Goal: Information Seeking & Learning: Learn about a topic

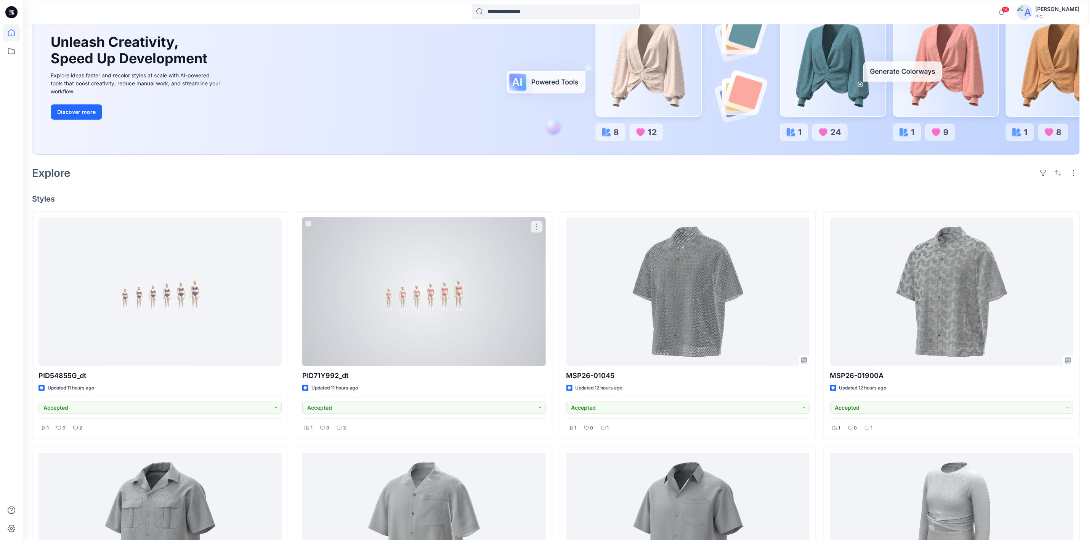
scroll to position [74, 0]
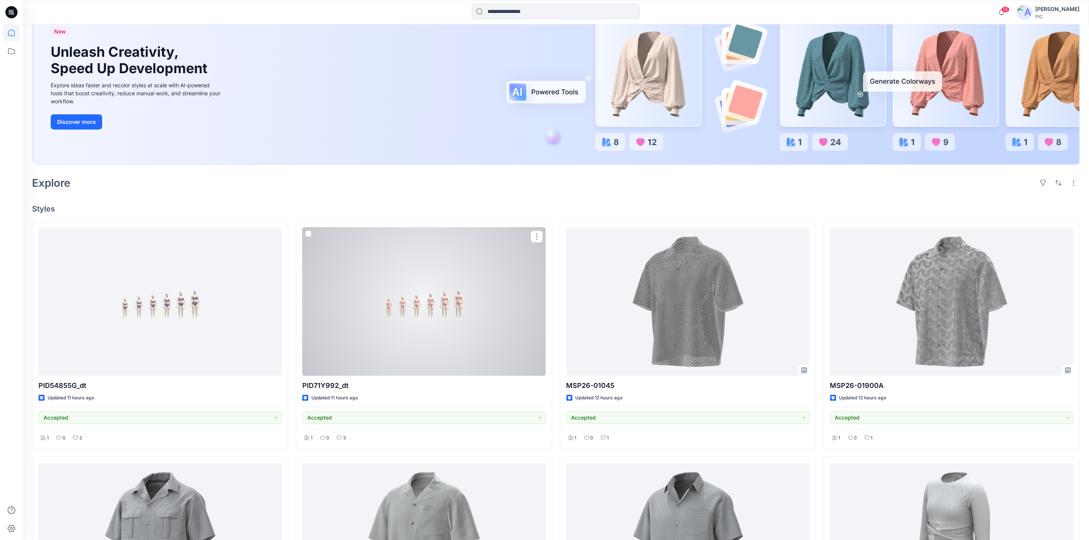
drag, startPoint x: 434, startPoint y: 356, endPoint x: 427, endPoint y: 367, distance: 13.2
click at [434, 357] on div at bounding box center [423, 302] width 243 height 148
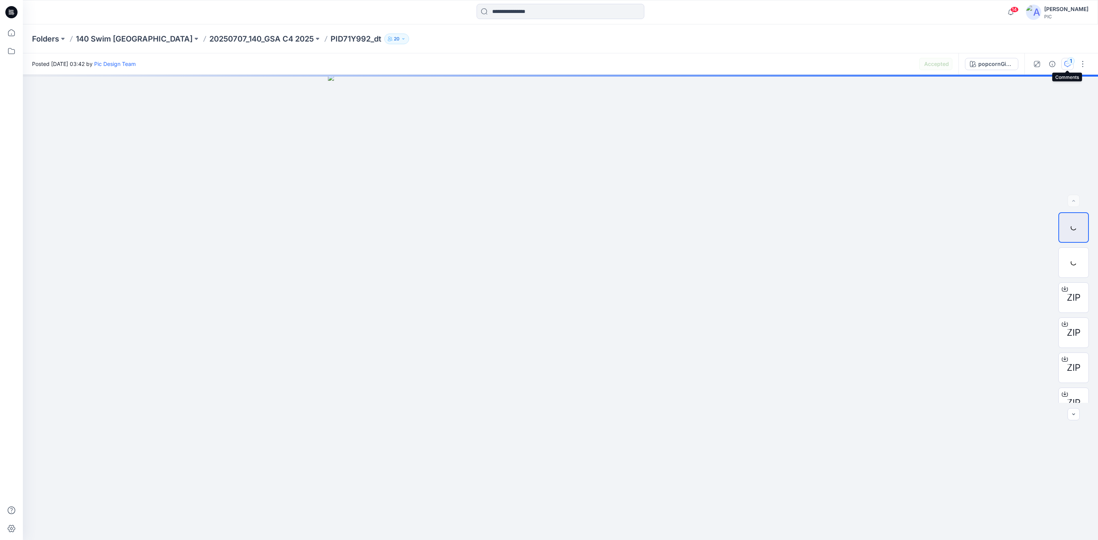
click at [1065, 62] on icon "button" at bounding box center [1068, 64] width 6 height 6
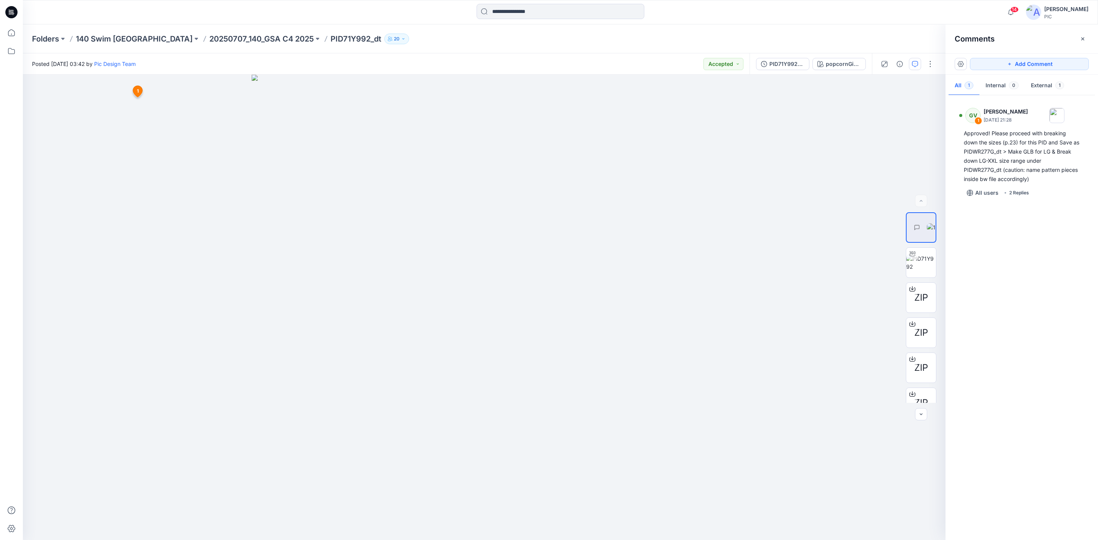
click at [1021, 253] on div "GV 1 [PERSON_NAME] [DATE] 21:28 Approved! Please proceed with breaking down the…" at bounding box center [1022, 315] width 153 height 437
click at [1040, 247] on div "GV 1 [PERSON_NAME] [DATE] 21:28 Approved! Please proceed with breaking down the…" at bounding box center [1022, 315] width 153 height 437
click at [779, 62] on div "PID71Y992_gsa_V3" at bounding box center [786, 64] width 35 height 8
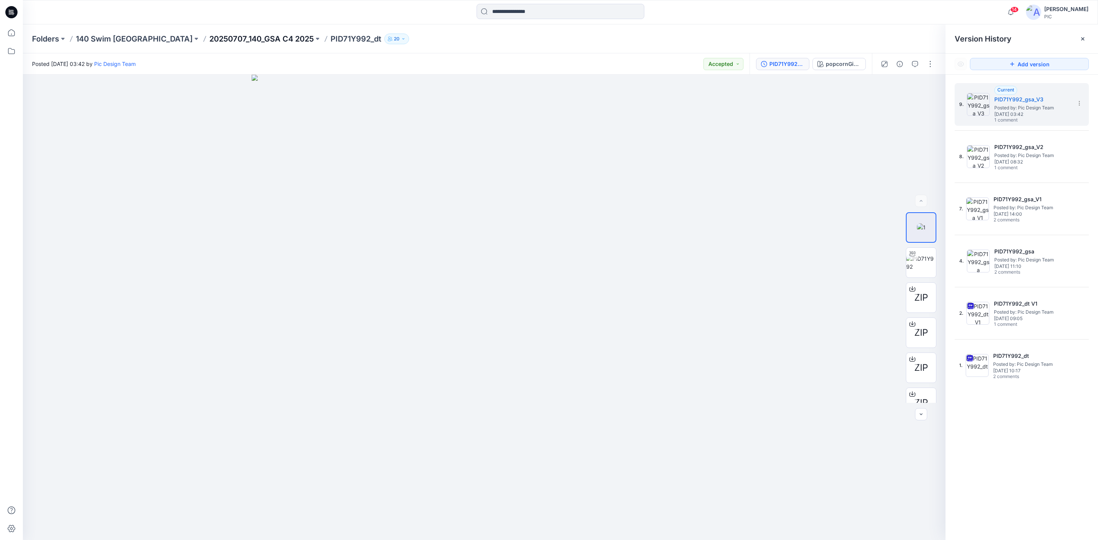
click at [209, 38] on p "20250707_140_GSA C4 2025" at bounding box center [261, 39] width 104 height 11
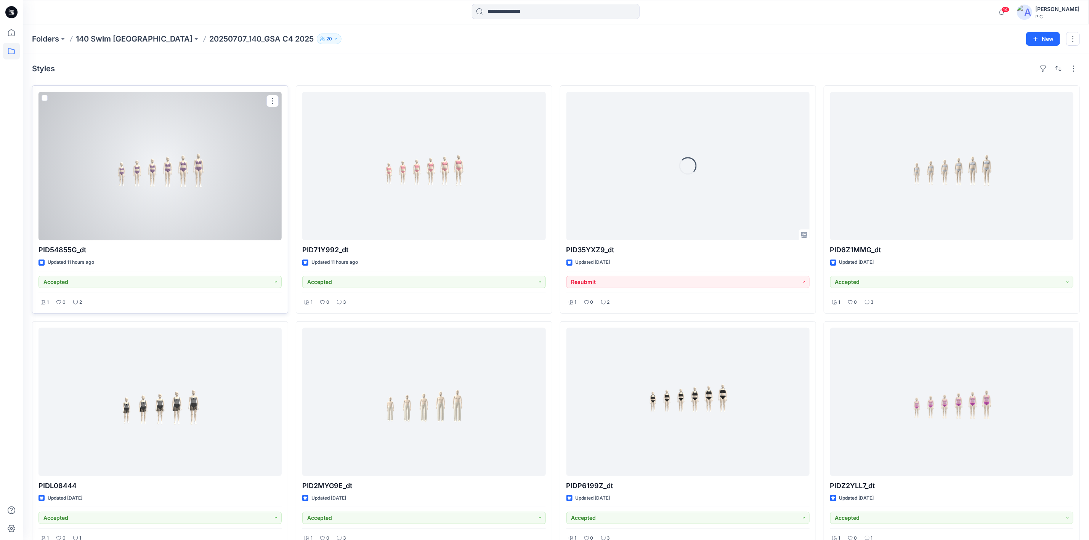
click at [139, 168] on div at bounding box center [160, 166] width 243 height 148
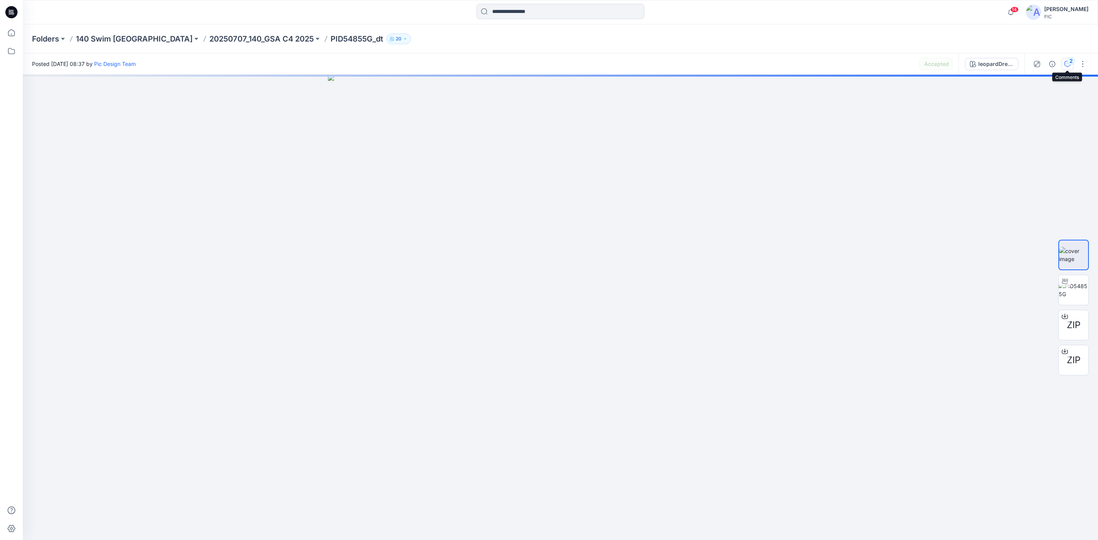
click at [1068, 63] on div "2" at bounding box center [1071, 61] width 8 height 8
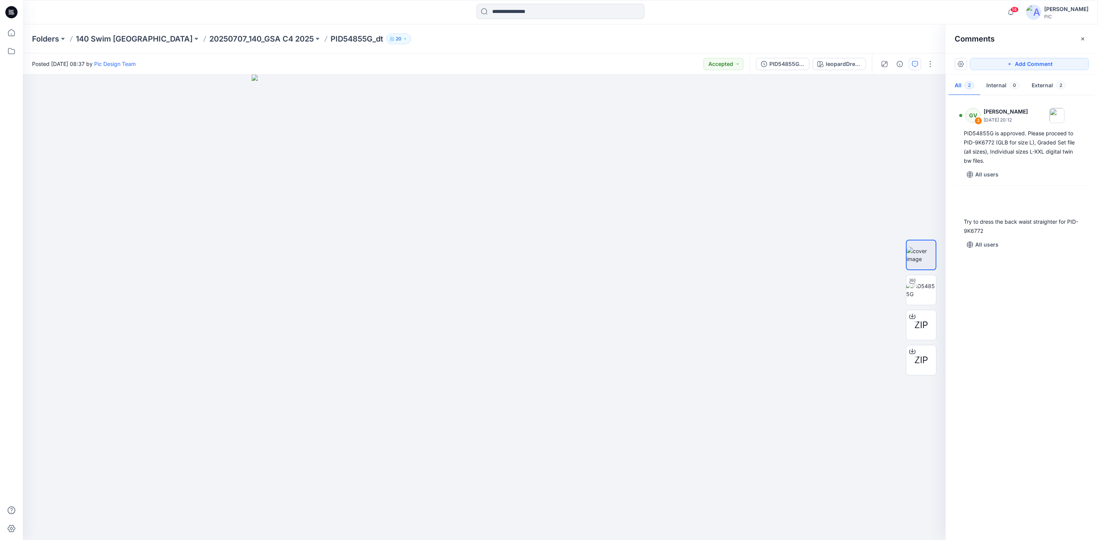
click at [1028, 294] on div "GV 2 [PERSON_NAME] [DATE] 20:12 PID54855G is approved. Please proceed to PID-9K…" at bounding box center [1022, 315] width 153 height 437
click at [1033, 269] on div "GV 2 [PERSON_NAME] [DATE] 20:12 PID54855G is approved. Please proceed to PID-9K…" at bounding box center [1022, 315] width 153 height 437
click at [787, 61] on div "PID54855G_gsa_V4" at bounding box center [786, 64] width 35 height 8
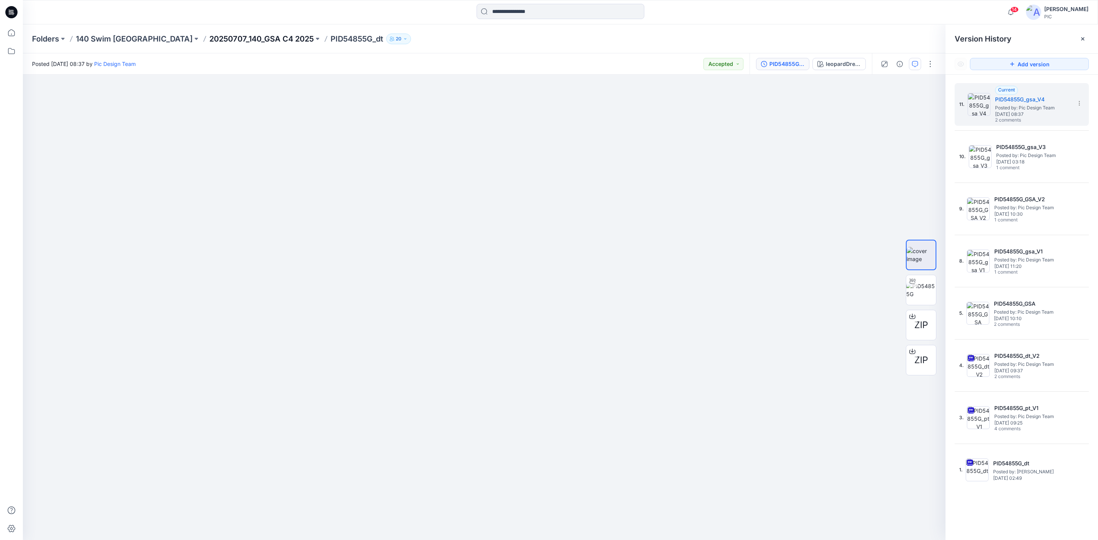
click at [209, 36] on p "20250707_140_GSA C4 2025" at bounding box center [261, 39] width 104 height 11
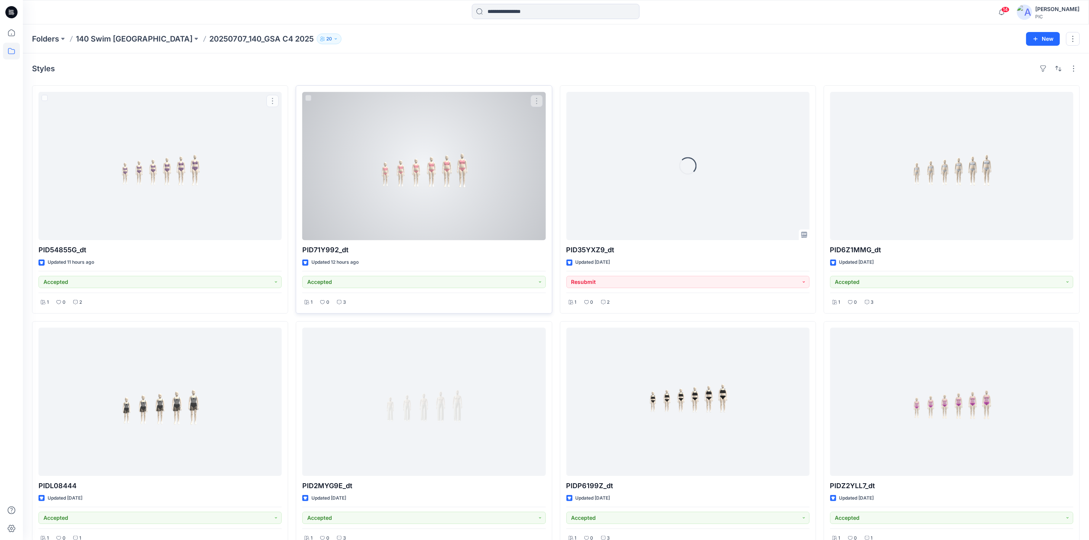
click at [343, 190] on div at bounding box center [423, 166] width 243 height 148
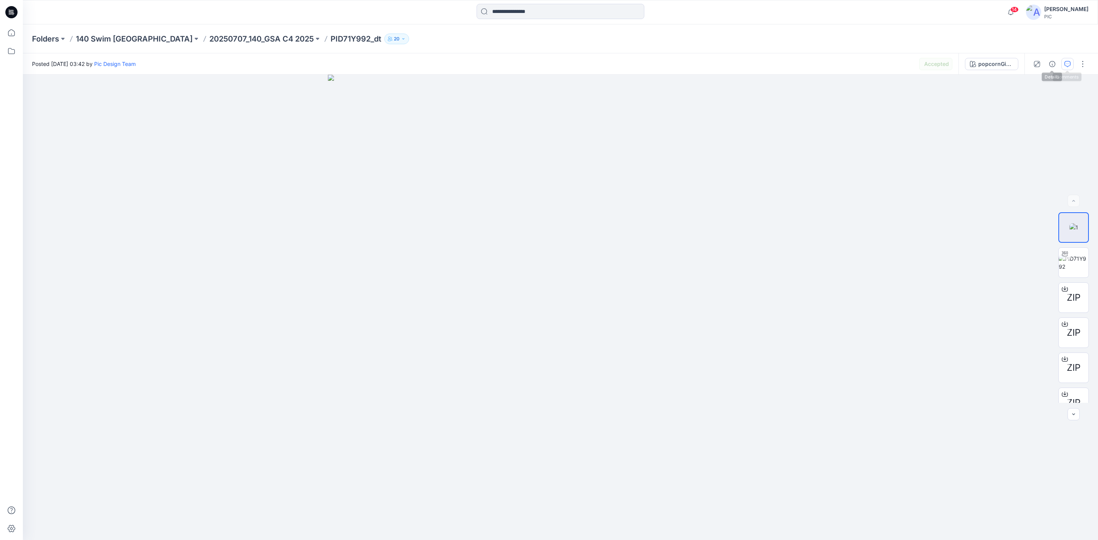
click at [1070, 62] on icon "button" at bounding box center [1068, 64] width 6 height 6
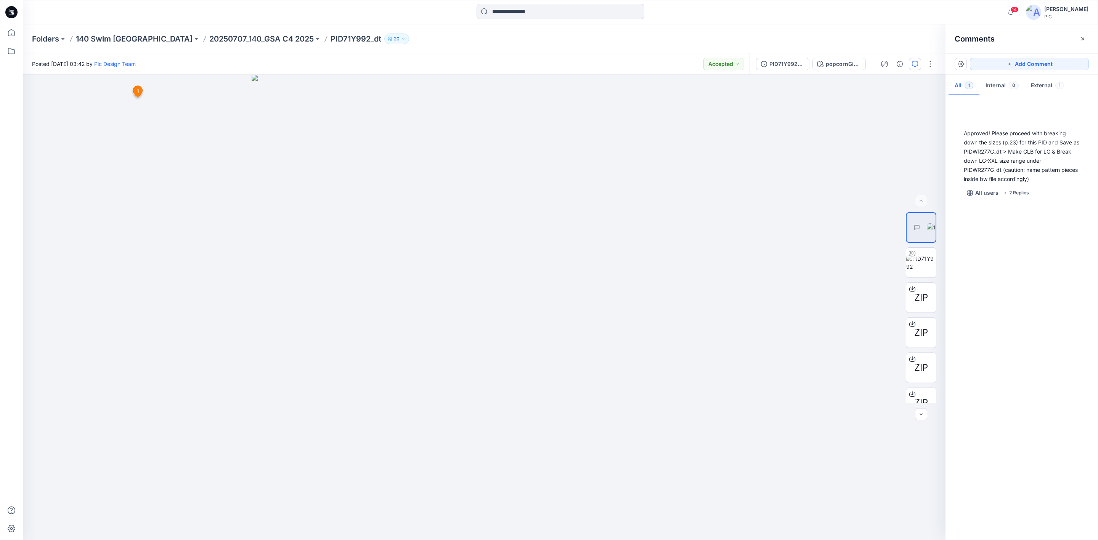
click at [1047, 273] on div "Approved! Please proceed with breaking down the sizes (p.23) for this PID and S…" at bounding box center [1022, 315] width 153 height 437
click at [1010, 308] on div "GV 1 [PERSON_NAME] [DATE] 21:28 Approved! Please proceed with breaking down the…" at bounding box center [1022, 315] width 153 height 437
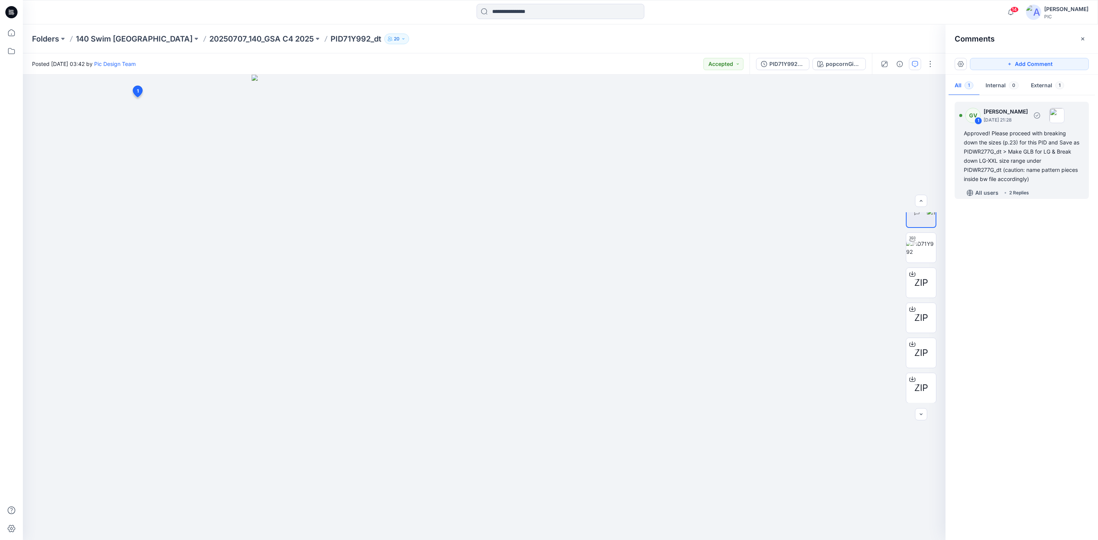
click at [1016, 194] on div "2 Replies" at bounding box center [1019, 193] width 20 height 8
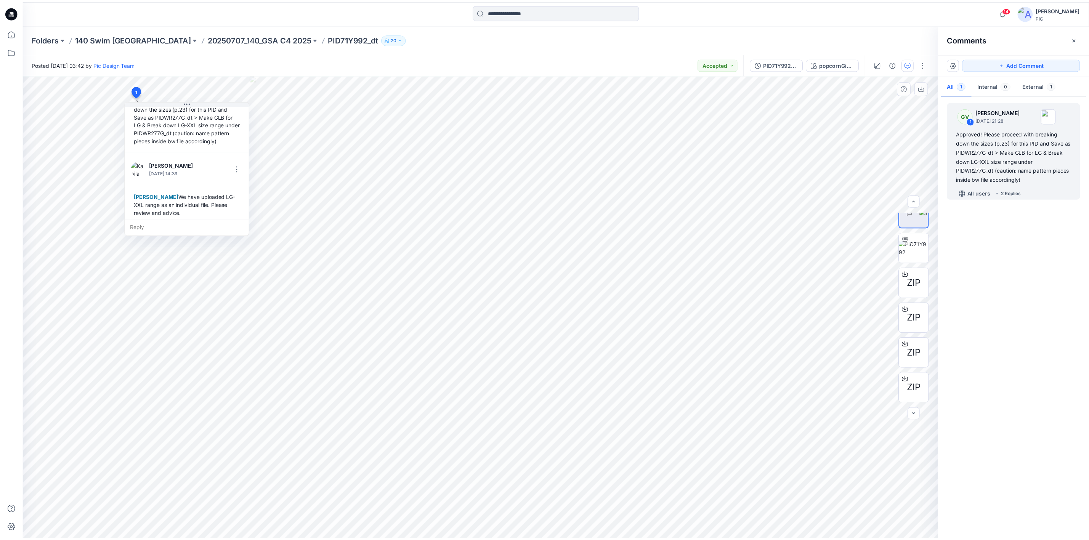
scroll to position [110, 0]
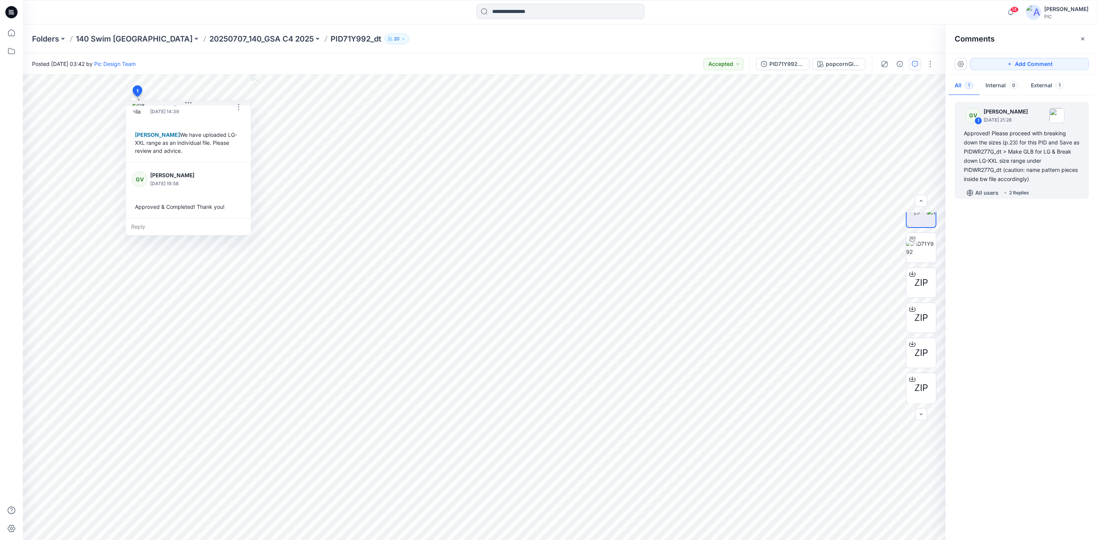
click at [1031, 291] on div "GV 1 [PERSON_NAME] [DATE] 21:28 Approved! Please proceed with breaking down the…" at bounding box center [1022, 315] width 153 height 437
click at [209, 37] on p "20250707_140_GSA C4 2025" at bounding box center [261, 39] width 104 height 11
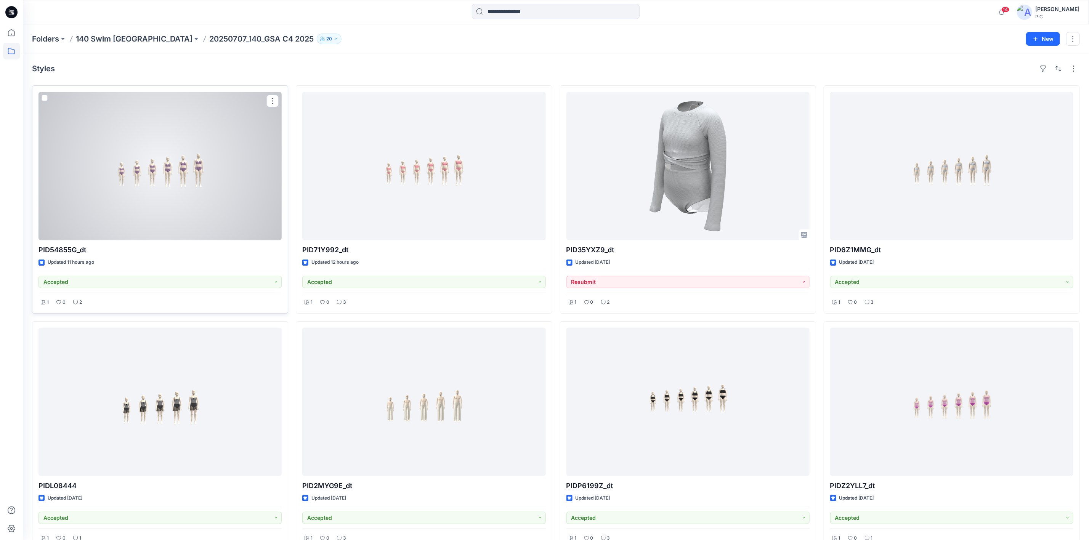
click at [162, 182] on div at bounding box center [160, 166] width 243 height 148
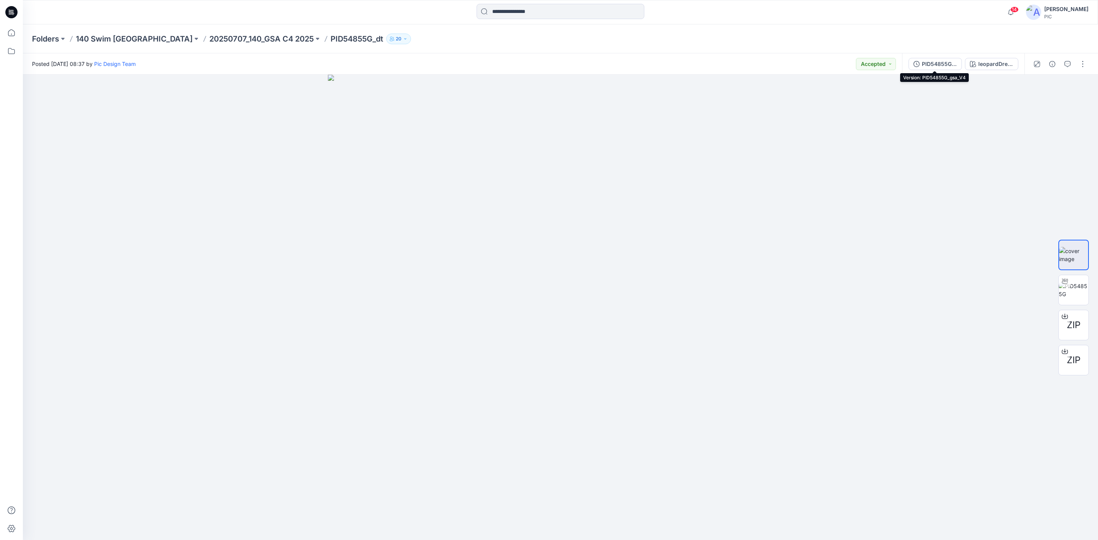
drag, startPoint x: 929, startPoint y: 61, endPoint x: 945, endPoint y: 69, distance: 18.1
click at [929, 61] on div "PID54855G_gsa_V4" at bounding box center [939, 64] width 35 height 8
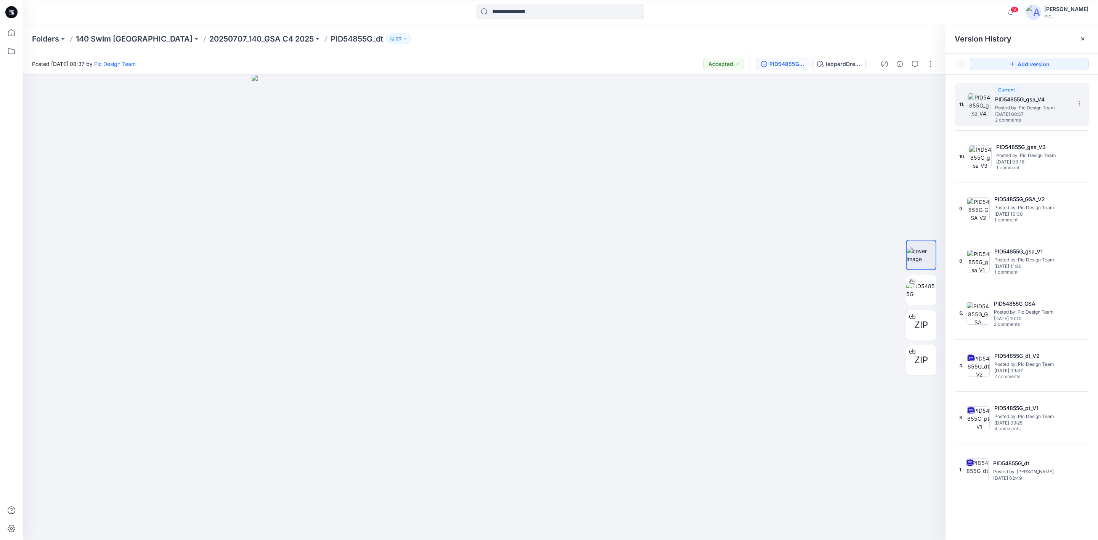
click at [1020, 108] on span "Posted by: Pic Design Team" at bounding box center [1033, 108] width 76 height 8
click at [912, 64] on icon "button" at bounding box center [915, 64] width 6 height 6
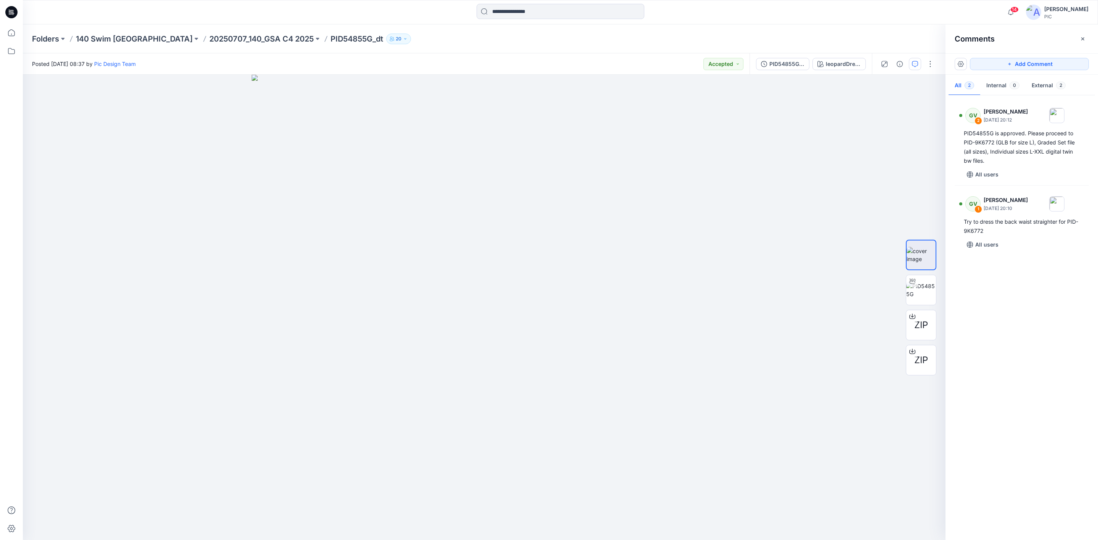
click at [1024, 289] on div "GV 2 [PERSON_NAME] [DATE] 20:12 PID54855G is approved. Please proceed to PID-9K…" at bounding box center [1022, 315] width 153 height 437
click at [1039, 318] on div "GV 2 [PERSON_NAME] [DATE] 20:12 PID54855G is approved. Please proceed to PID-9K…" at bounding box center [1022, 315] width 153 height 437
click at [1025, 326] on div "GV 2 [PERSON_NAME] [DATE] 20:12 PID54855G is approved. Please proceed to PID-9K…" at bounding box center [1022, 315] width 153 height 437
click at [1033, 310] on div "GV 2 [PERSON_NAME] [DATE] 20:12 PID54855G is approved. Please proceed to PID-9K…" at bounding box center [1022, 315] width 153 height 437
click at [915, 283] on div at bounding box center [912, 281] width 12 height 12
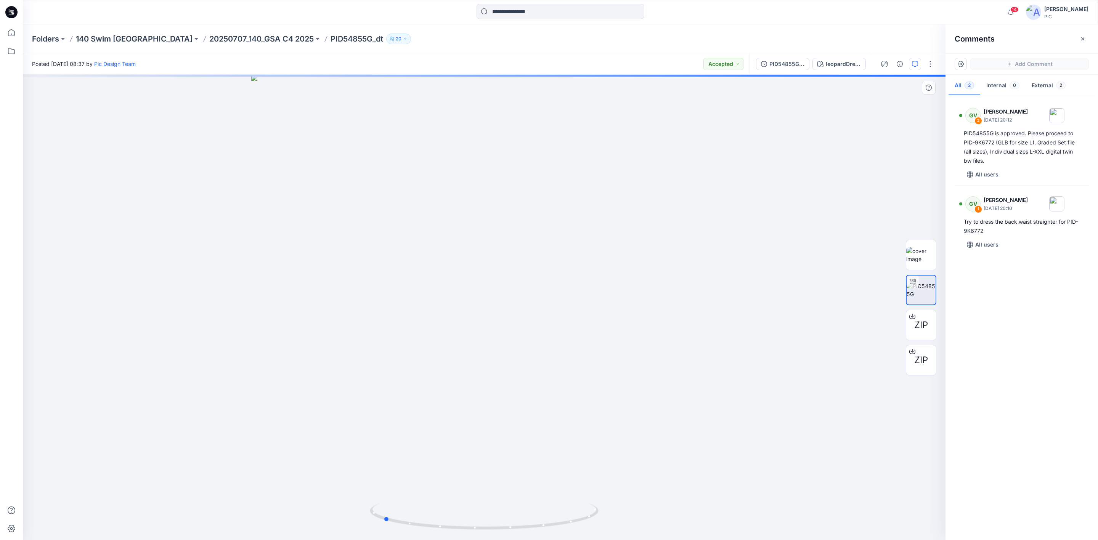
drag, startPoint x: 563, startPoint y: 496, endPoint x: 463, endPoint y: 496, distance: 99.9
click at [463, 496] on div at bounding box center [484, 308] width 923 height 466
click at [702, 476] on img at bounding box center [484, 241] width 734 height 600
drag, startPoint x: 514, startPoint y: 485, endPoint x: 573, endPoint y: 484, distance: 59.5
click at [573, 484] on img at bounding box center [484, 240] width 734 height 601
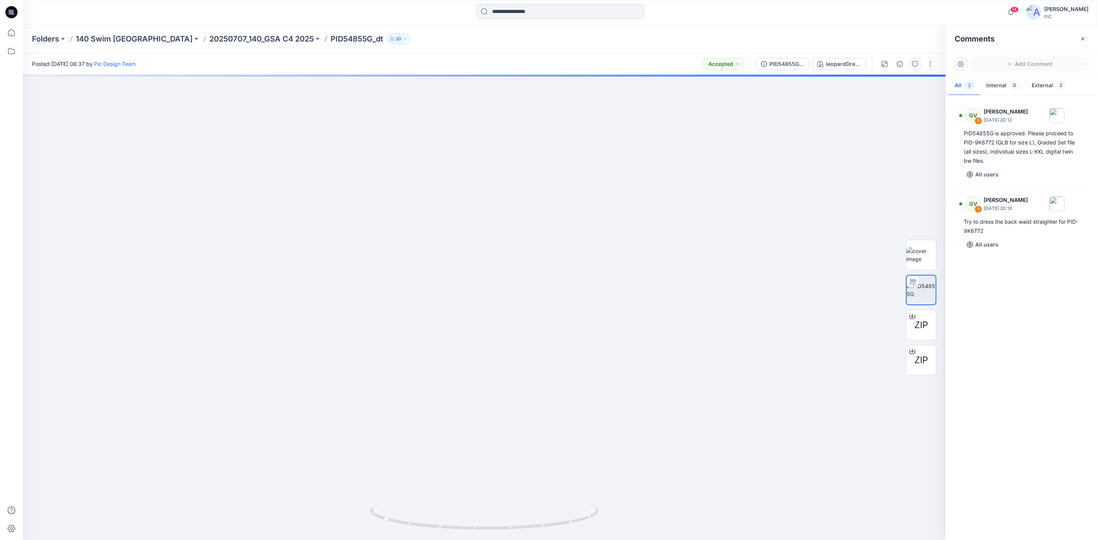
click at [1023, 338] on div "GV 2 [PERSON_NAME] [DATE] 20:12 PID54855G is approved. Please proceed to PID-9K…" at bounding box center [1022, 315] width 153 height 437
click at [1058, 344] on div "GV 2 [PERSON_NAME] [DATE] 20:12 PID54855G is approved. Please proceed to PID-9K…" at bounding box center [1022, 315] width 153 height 437
click at [999, 296] on div "GV 2 [PERSON_NAME] [DATE] 20:12 PID54855G is approved. Please proceed to PID-9K…" at bounding box center [1022, 315] width 153 height 437
click at [210, 36] on p "20250707_140_GSA C4 2025" at bounding box center [261, 39] width 104 height 11
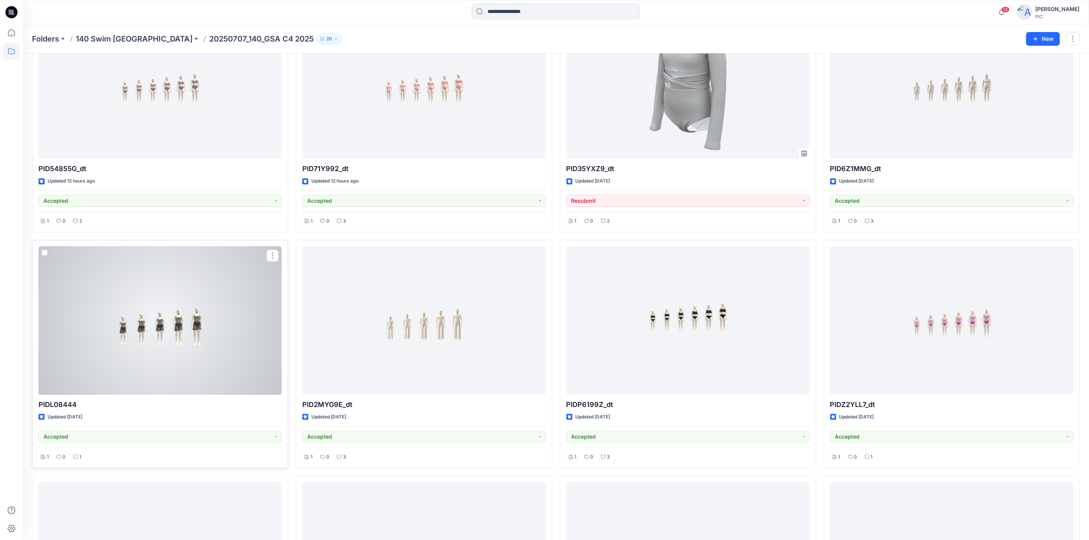
scroll to position [76, 0]
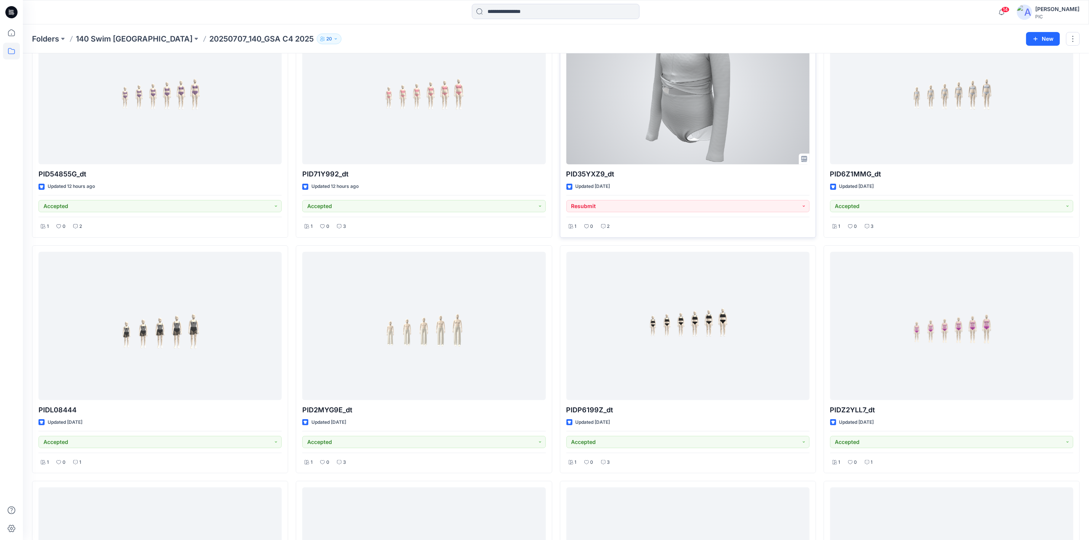
click at [700, 129] on div at bounding box center [688, 90] width 243 height 148
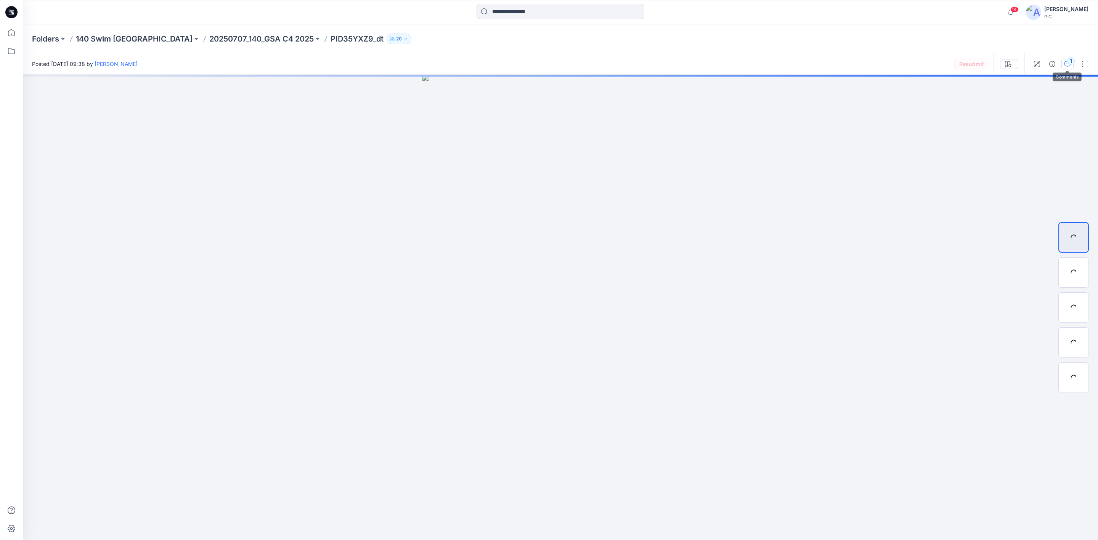
click at [1071, 66] on button "1" at bounding box center [1067, 64] width 12 height 12
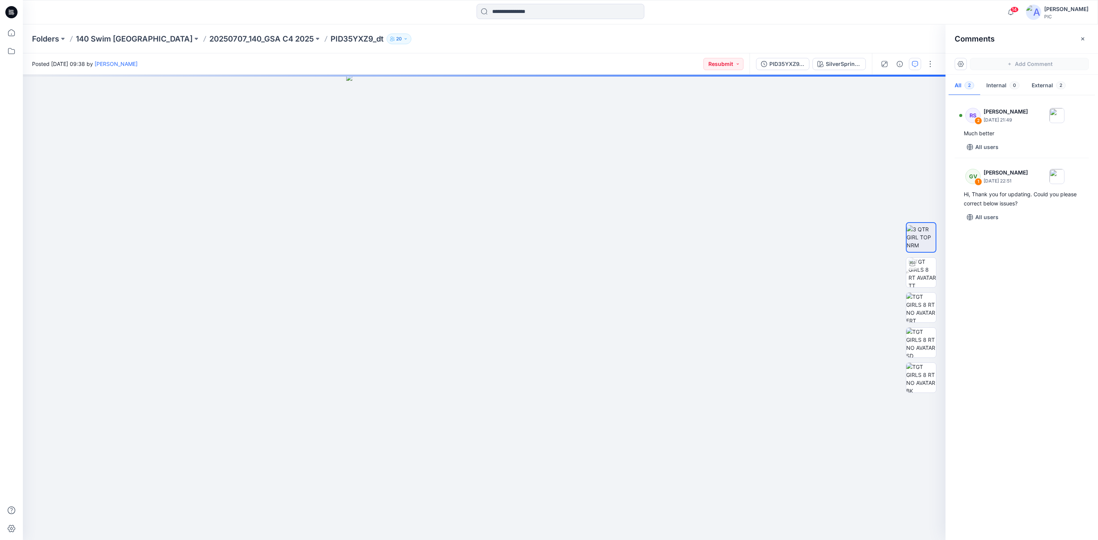
click at [1024, 341] on div "RS 2 [PERSON_NAME] [DATE] 21:49 Much better All users GV 1 [PERSON_NAME] [DATE]…" at bounding box center [1022, 315] width 153 height 437
click at [1033, 277] on div "RS 2 [PERSON_NAME] [DATE] 21:49 Much better All users GV 1 [PERSON_NAME] [DATE]…" at bounding box center [1022, 315] width 153 height 437
click at [1019, 316] on div "RS 2 [PERSON_NAME] [DATE] 21:49 Much better All users GV 1 [PERSON_NAME] [DATE]…" at bounding box center [1022, 315] width 153 height 437
click at [209, 40] on p "20250707_140_GSA C4 2025" at bounding box center [261, 39] width 104 height 11
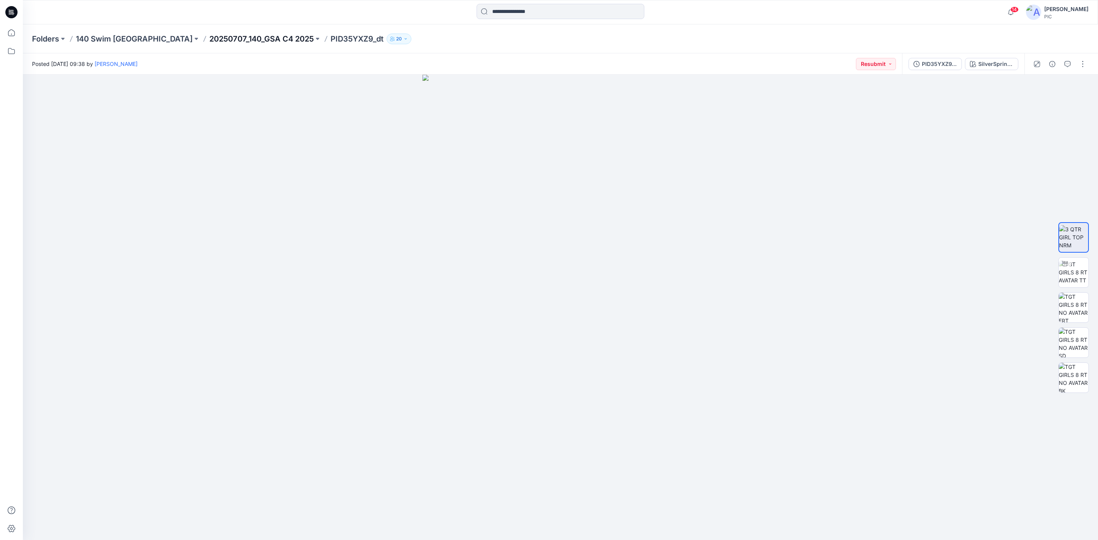
click at [209, 37] on p "20250707_140_GSA C4 2025" at bounding box center [261, 39] width 104 height 11
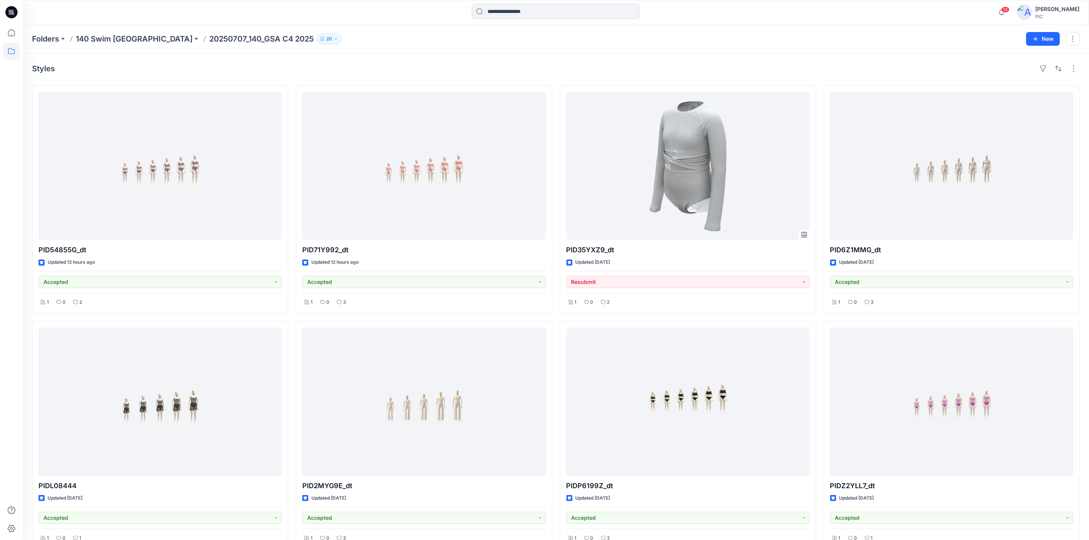
click at [40, 34] on p "Folders" at bounding box center [45, 39] width 27 height 11
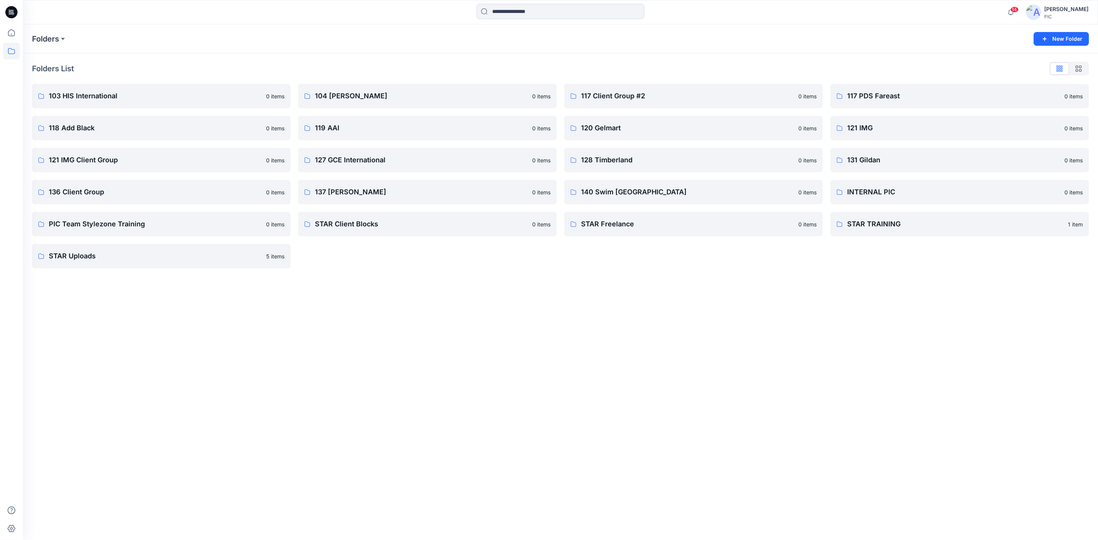
click at [3, 12] on div at bounding box center [11, 12] width 24 height 24
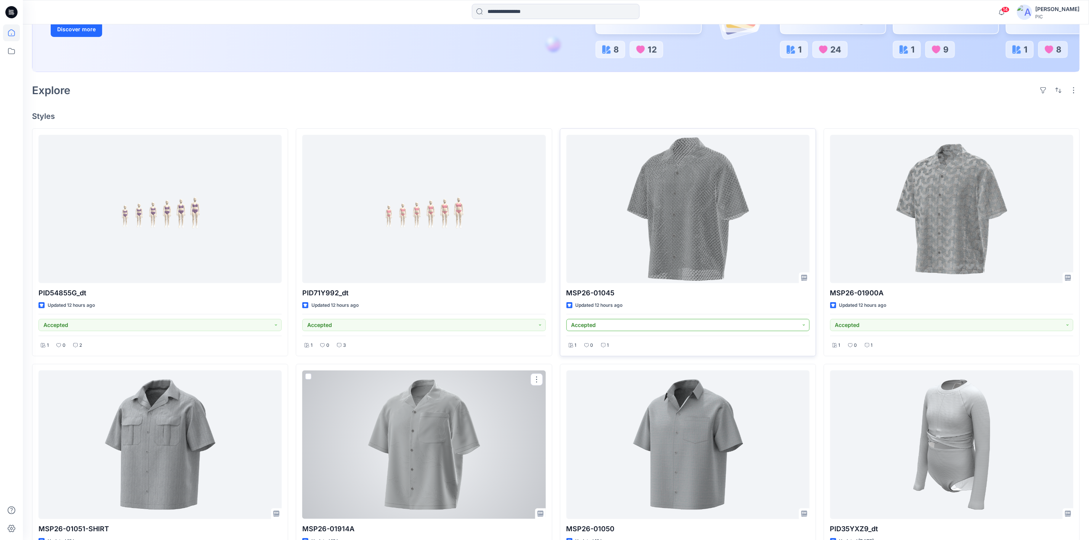
scroll to position [190, 0]
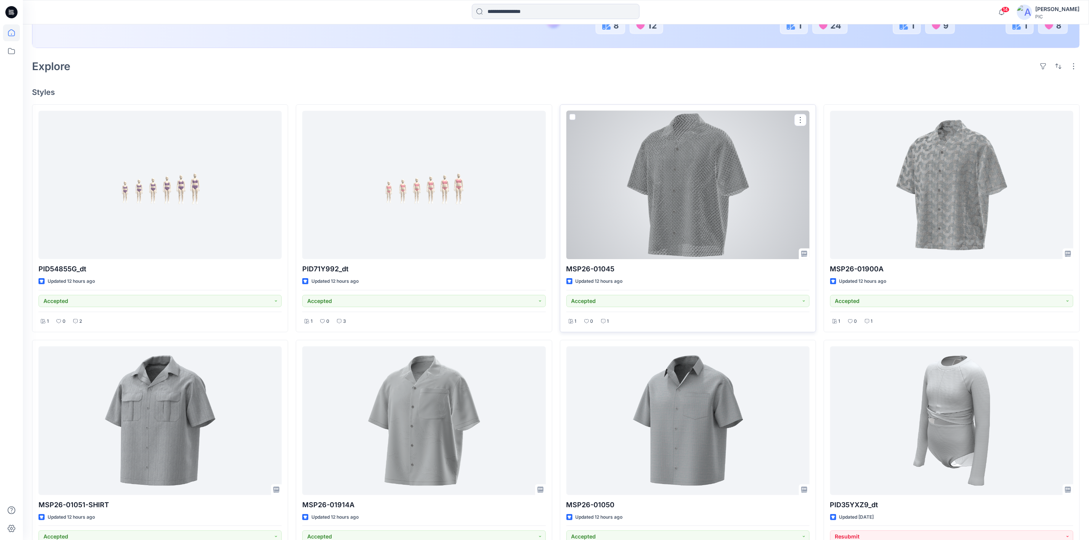
click at [697, 210] on div at bounding box center [688, 185] width 243 height 148
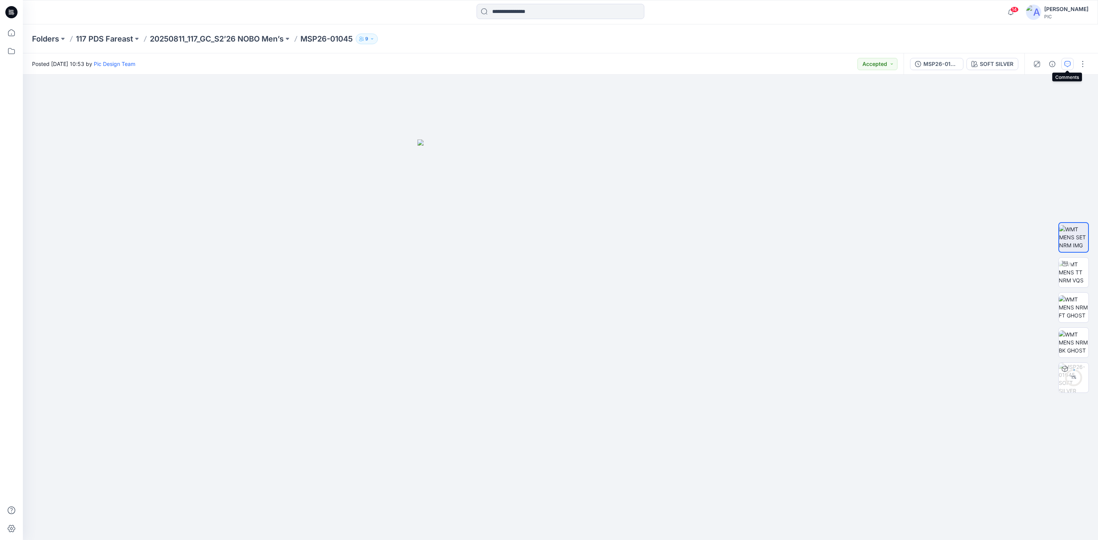
click at [1070, 61] on icon "button" at bounding box center [1068, 64] width 6 height 6
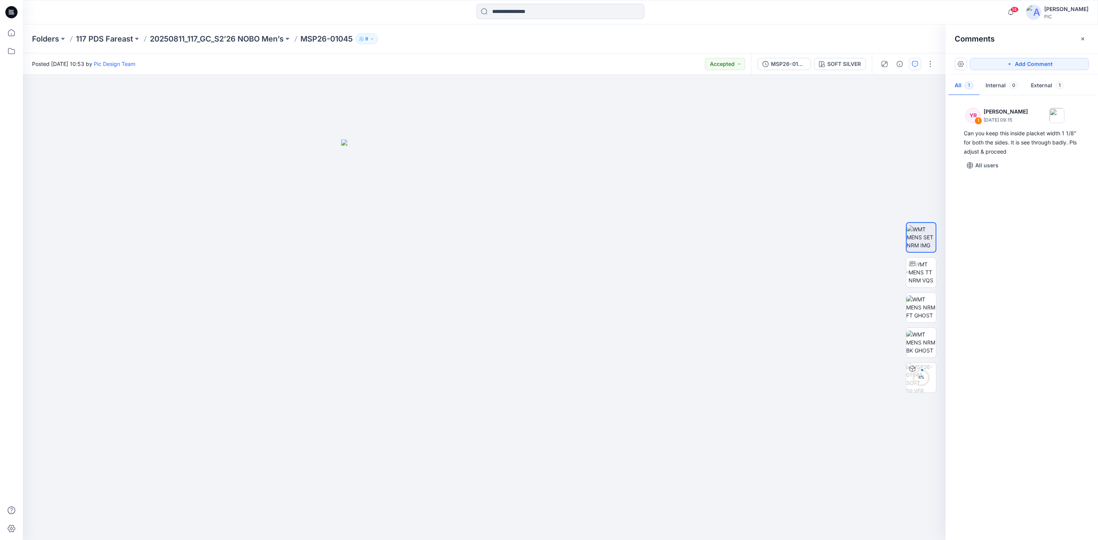
click at [1026, 255] on div "YR 1 [PERSON_NAME] [DATE] 09:15 Can you keep this inside placket width 1 1/8" f…" at bounding box center [1022, 315] width 153 height 437
click at [158, 38] on p "20250811_117_GC_S2’26 NOBO Men’s" at bounding box center [217, 39] width 134 height 11
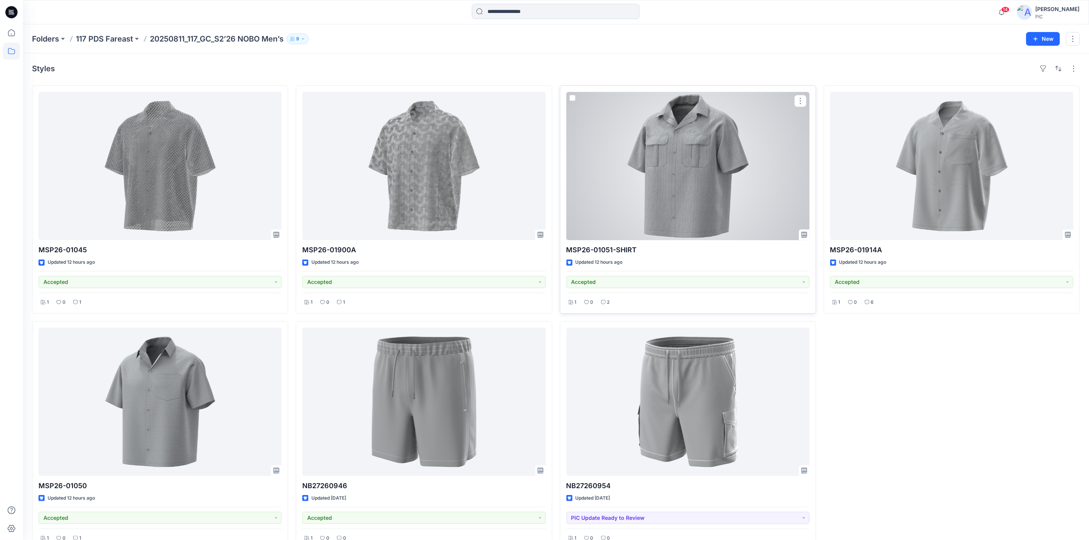
click at [690, 186] on div at bounding box center [688, 166] width 243 height 148
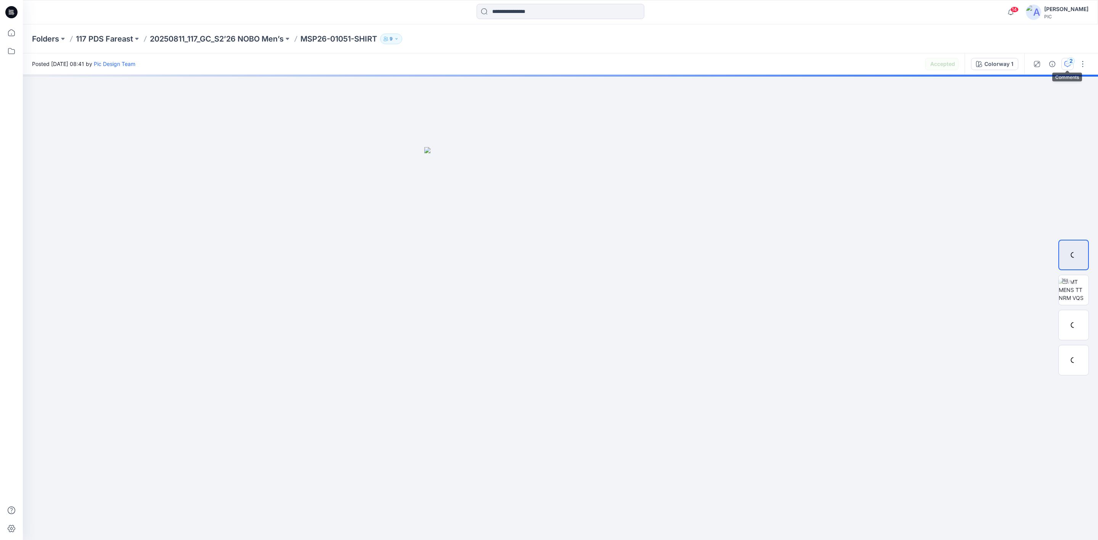
click at [1066, 66] on icon "button" at bounding box center [1068, 64] width 6 height 6
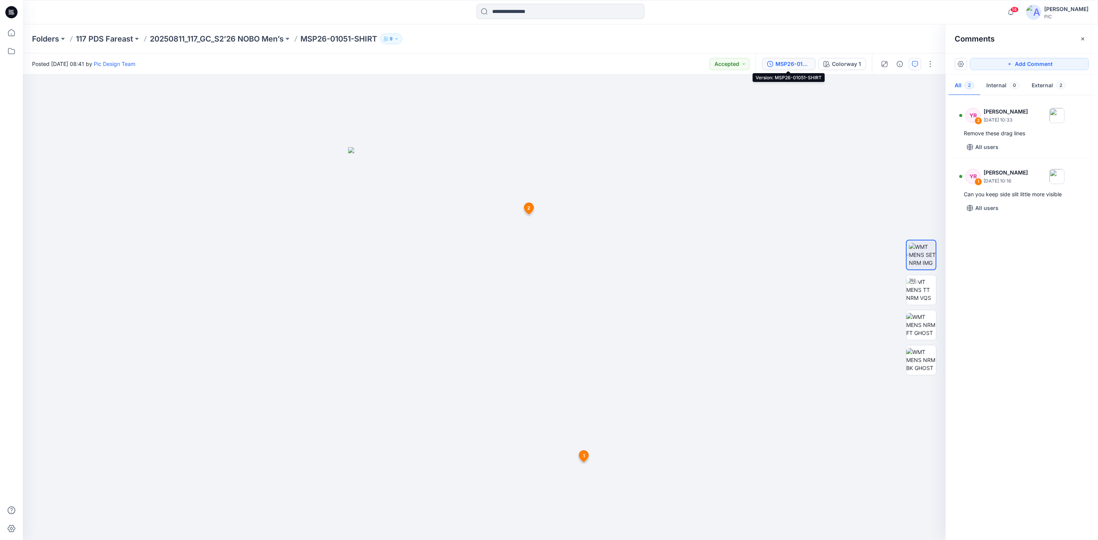
click at [782, 68] on button "MSP26-01051-SHIRT" at bounding box center [788, 64] width 53 height 12
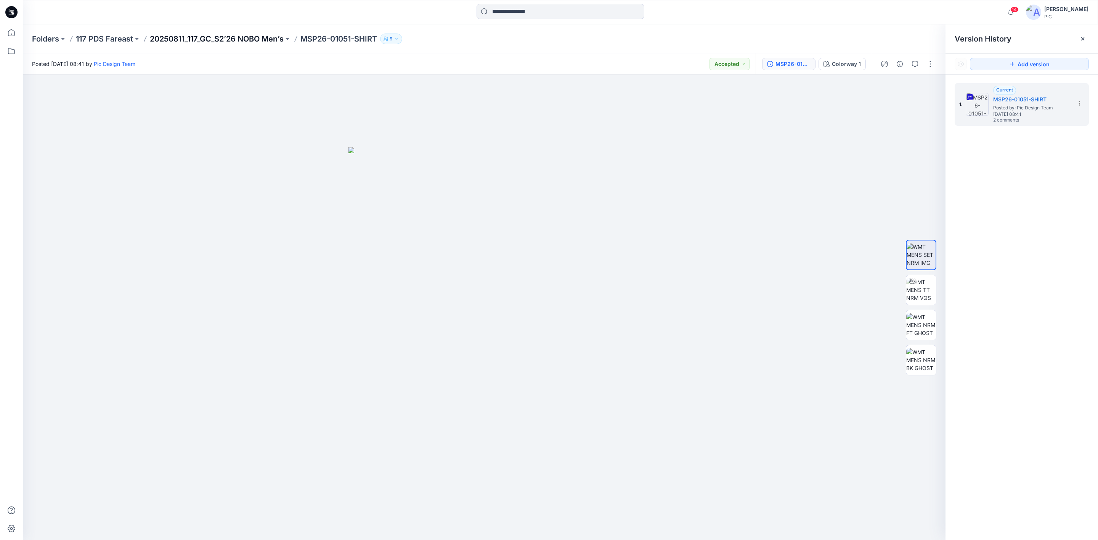
click at [165, 36] on p "20250811_117_GC_S2’26 NOBO Men’s" at bounding box center [217, 39] width 134 height 11
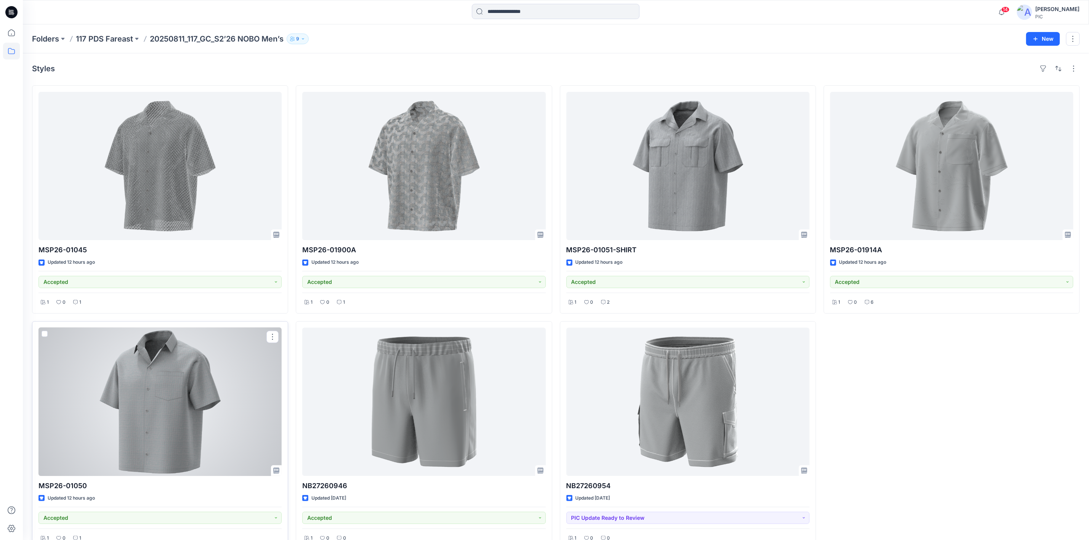
click at [138, 410] on div at bounding box center [160, 402] width 243 height 148
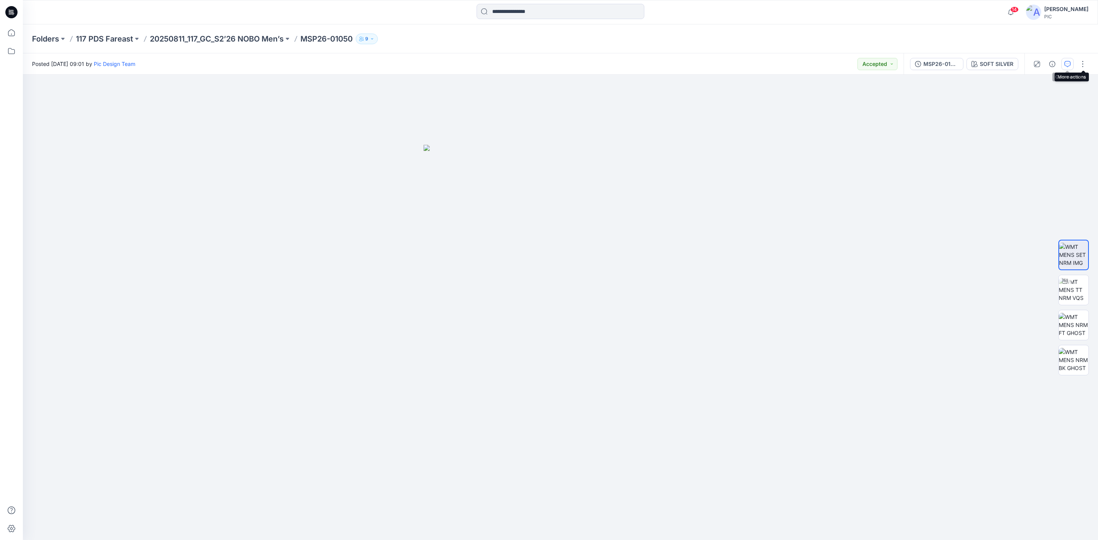
click at [1069, 65] on icon "button" at bounding box center [1068, 64] width 6 height 6
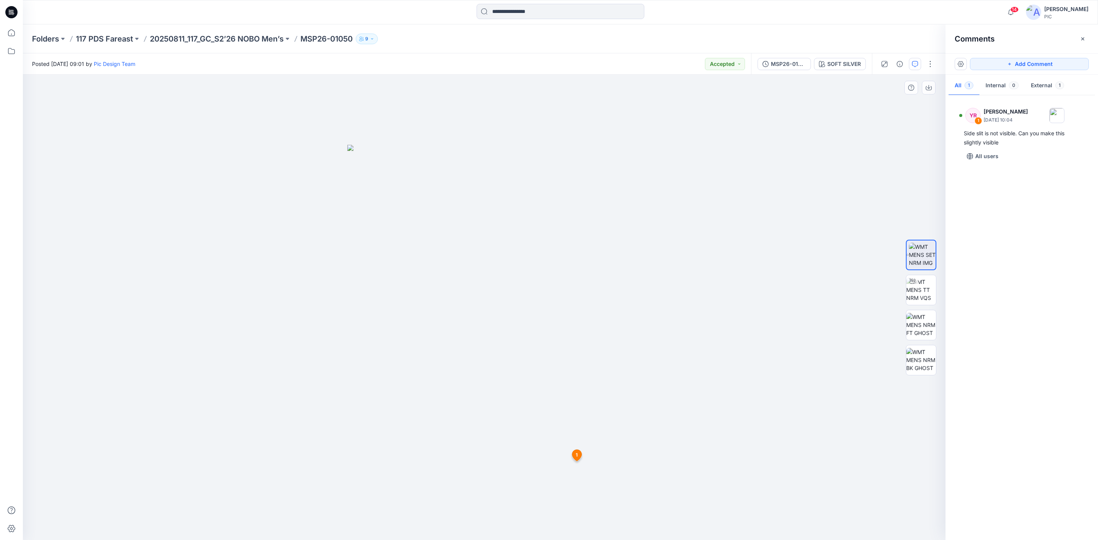
drag, startPoint x: 1027, startPoint y: 198, endPoint x: 357, endPoint y: 178, distance: 670.6
click at [1026, 198] on div "YR 1 [PERSON_NAME] [DATE] 10:04 Side slit is not visible. Can you make this sli…" at bounding box center [1022, 315] width 153 height 437
click at [156, 35] on p "20250811_117_GC_S2’26 NOBO Men’s" at bounding box center [217, 39] width 134 height 11
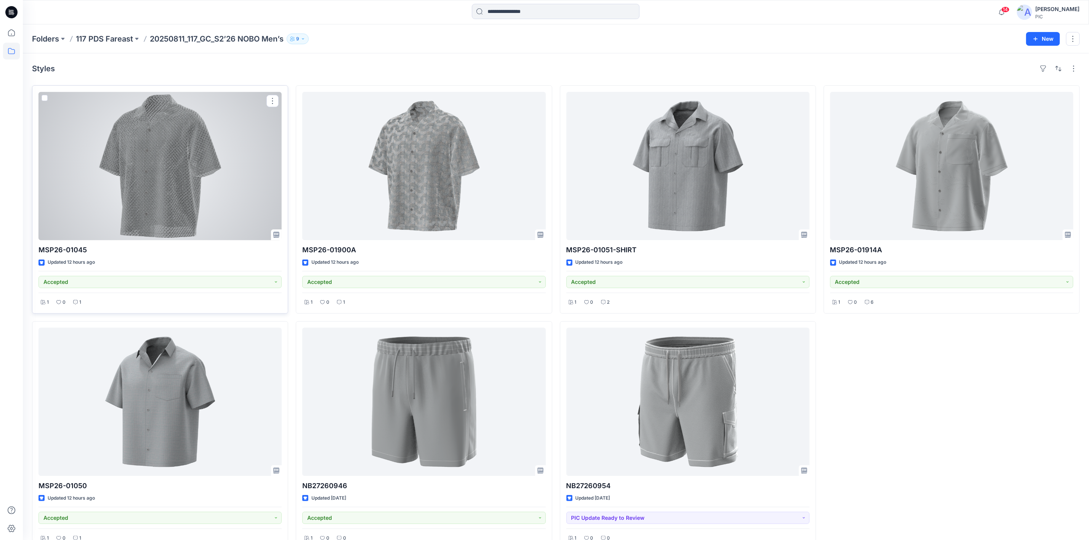
scroll to position [19, 0]
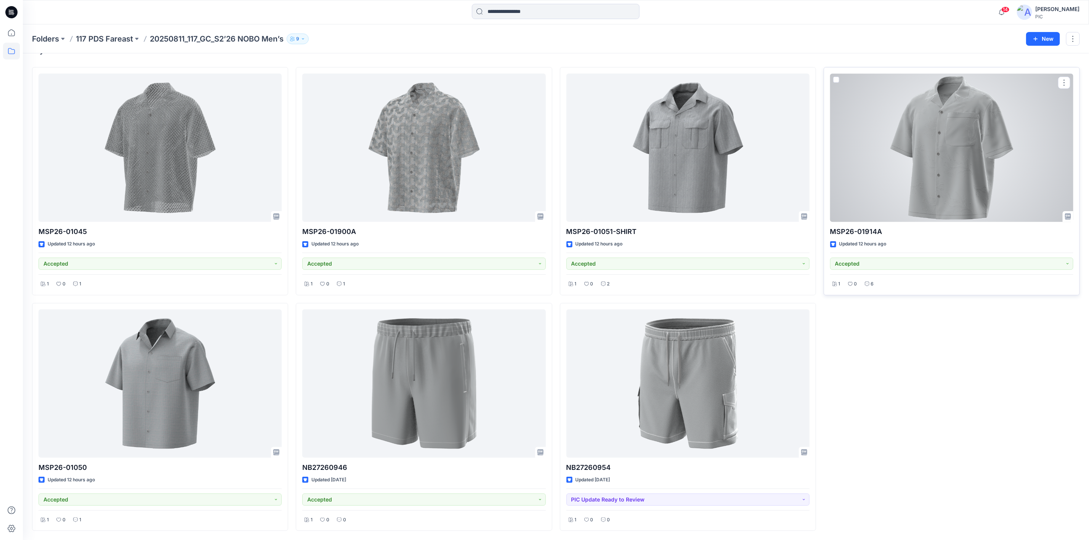
click at [864, 173] on div at bounding box center [951, 148] width 243 height 148
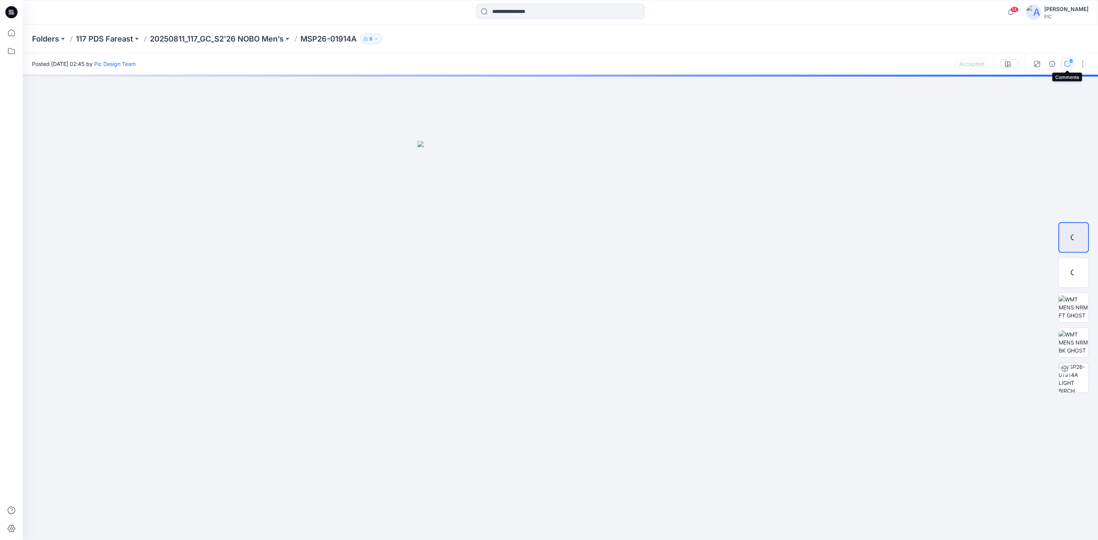
click at [1067, 65] on icon "button" at bounding box center [1068, 64] width 6 height 6
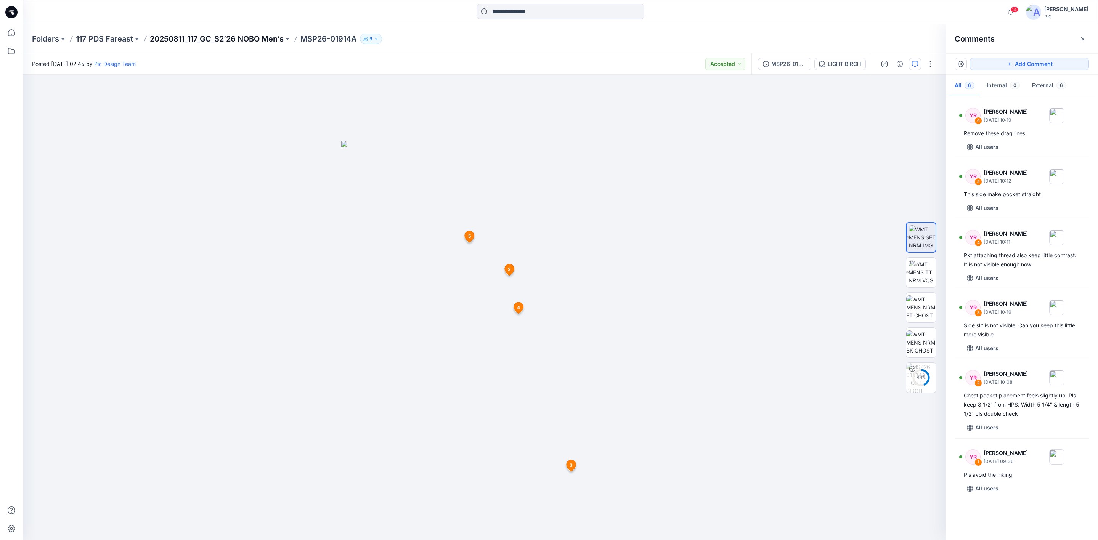
click at [181, 34] on p "20250811_117_GC_S2’26 NOBO Men’s" at bounding box center [217, 39] width 134 height 11
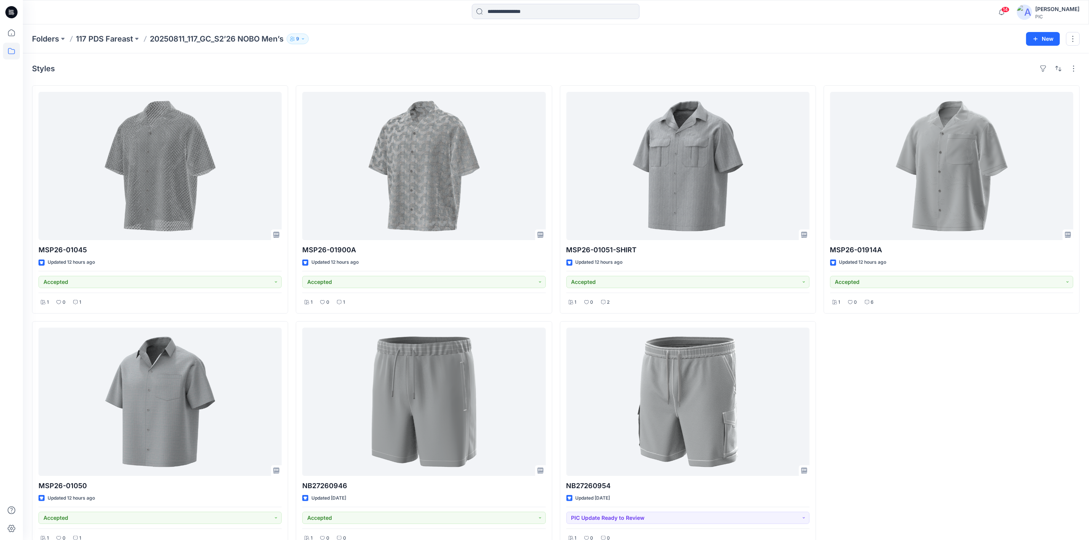
click at [94, 41] on p "117 PDS Fareast" at bounding box center [104, 39] width 57 height 11
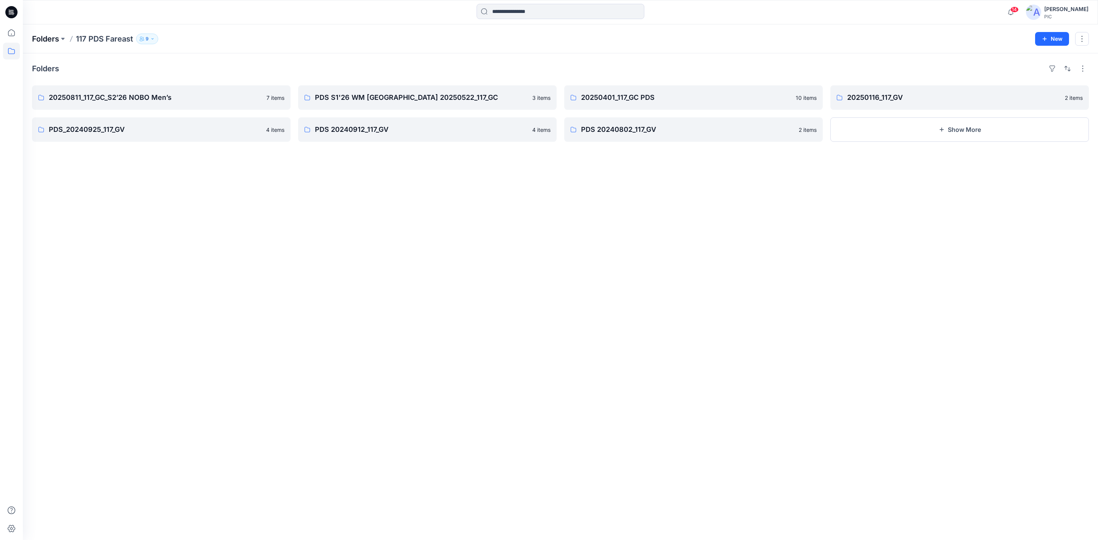
click at [43, 35] on p "Folders" at bounding box center [45, 39] width 27 height 11
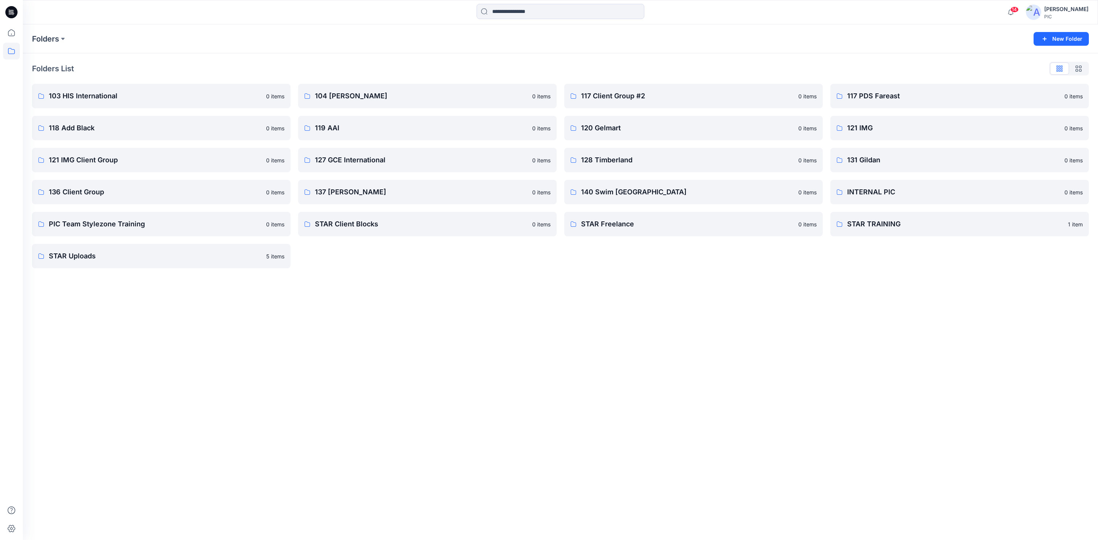
click at [15, 12] on icon at bounding box center [11, 12] width 12 height 12
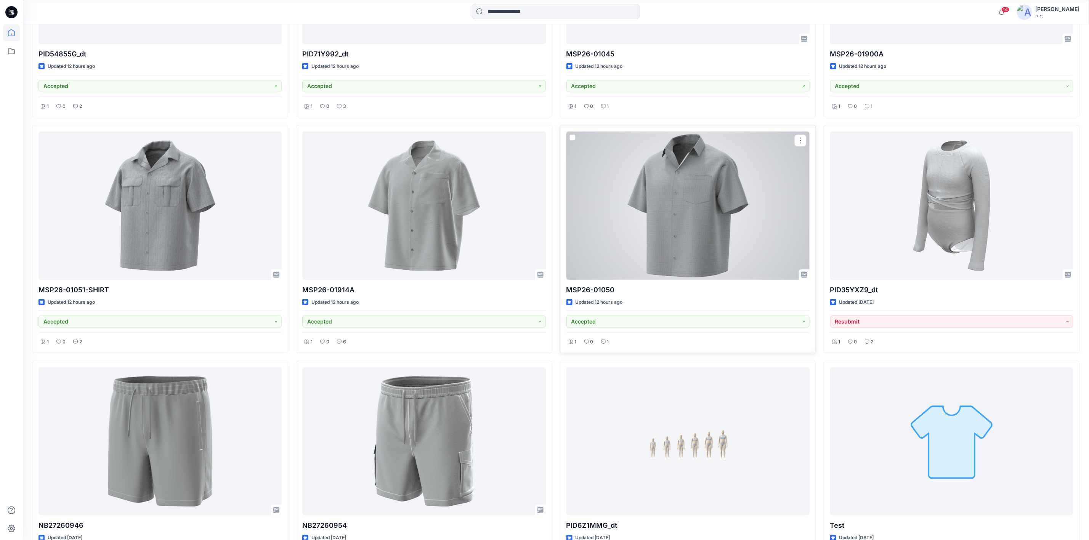
scroll to position [493, 0]
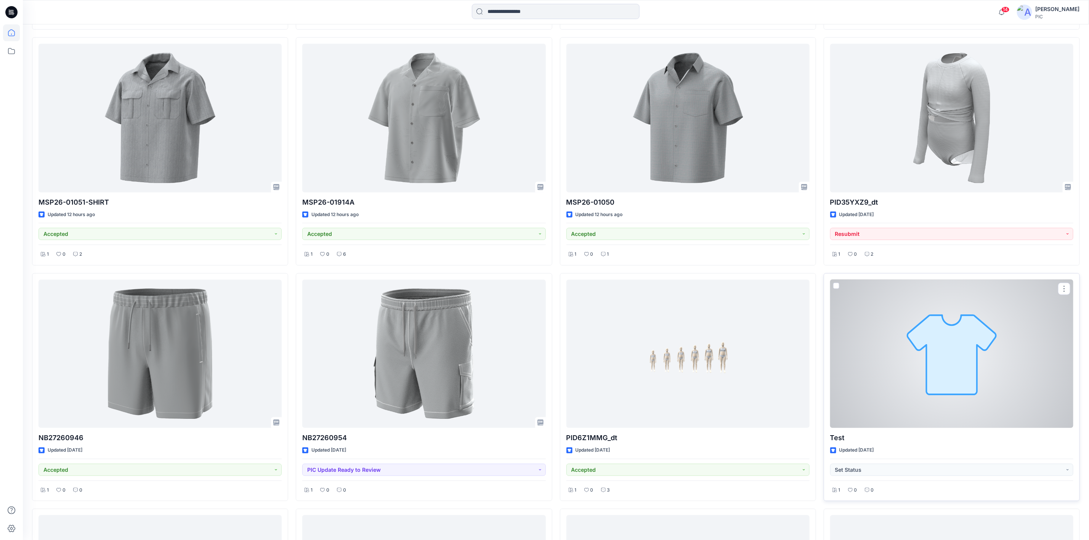
click at [955, 381] on div at bounding box center [951, 354] width 243 height 148
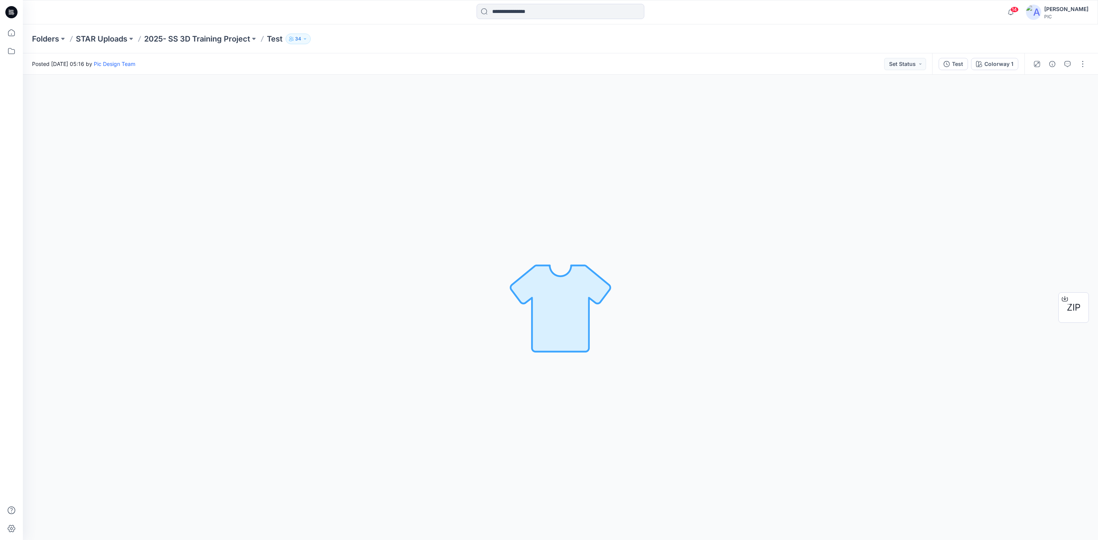
click at [1075, 60] on div at bounding box center [1060, 63] width 71 height 21
drag, startPoint x: 947, startPoint y: 177, endPoint x: 943, endPoint y: 178, distance: 4.7
click at [943, 178] on div "Colorway 1 Loading... Material Properties Loading..." at bounding box center [560, 308] width 1075 height 466
click at [306, 37] on icon "button" at bounding box center [305, 39] width 5 height 5
drag, startPoint x: 368, startPoint y: 118, endPoint x: 551, endPoint y: 100, distance: 183.2
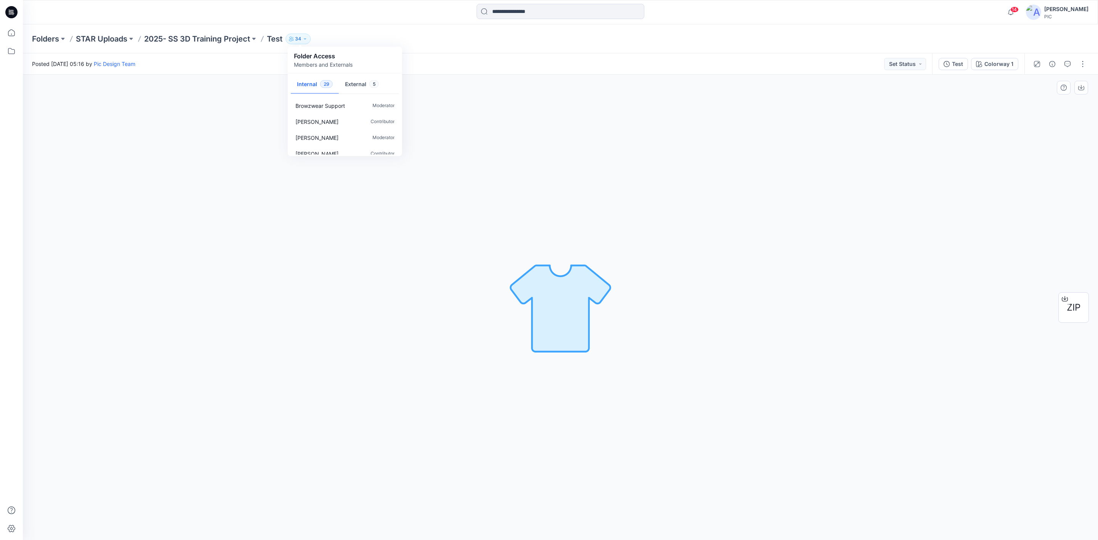
click at [551, 100] on div "Colorway 1 Loading... Material Properties Loading..." at bounding box center [560, 308] width 1075 height 466
click at [307, 38] on icon "button" at bounding box center [305, 39] width 5 height 5
click at [319, 119] on p "[PERSON_NAME]" at bounding box center [316, 121] width 43 height 8
click at [1083, 67] on button "button" at bounding box center [1083, 64] width 12 height 12
drag, startPoint x: 749, startPoint y: 201, endPoint x: 411, endPoint y: 139, distance: 343.8
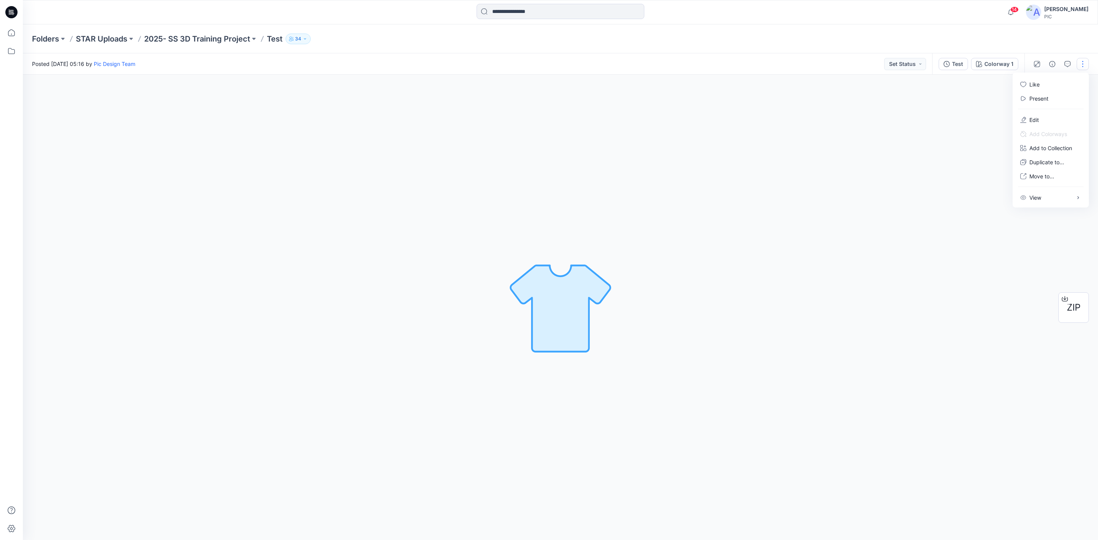
click at [740, 197] on div "Colorway 1 Loading... Material Properties Loading..." at bounding box center [560, 308] width 1075 height 466
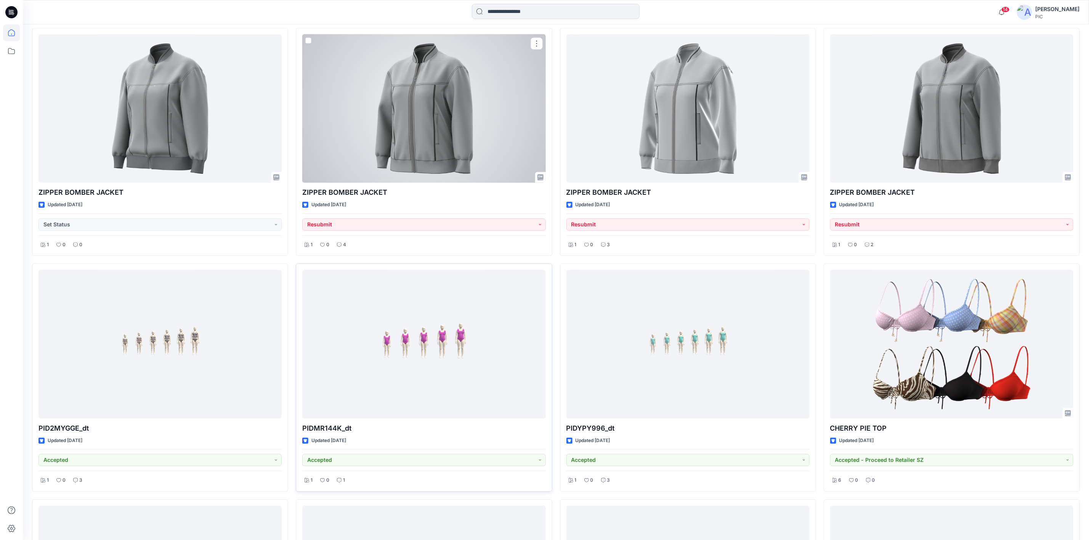
scroll to position [1469, 0]
